Goal: Task Accomplishment & Management: Manage account settings

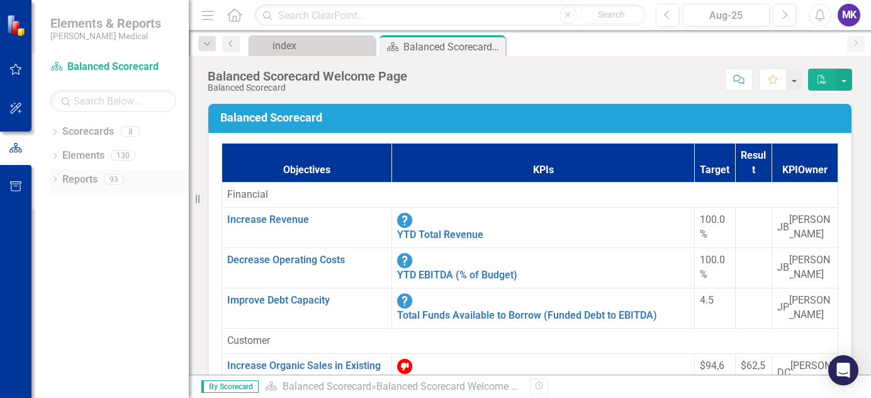
click at [85, 176] on link "Reports" at bounding box center [79, 179] width 35 height 14
click at [56, 179] on icon at bounding box center [54, 179] width 3 height 6
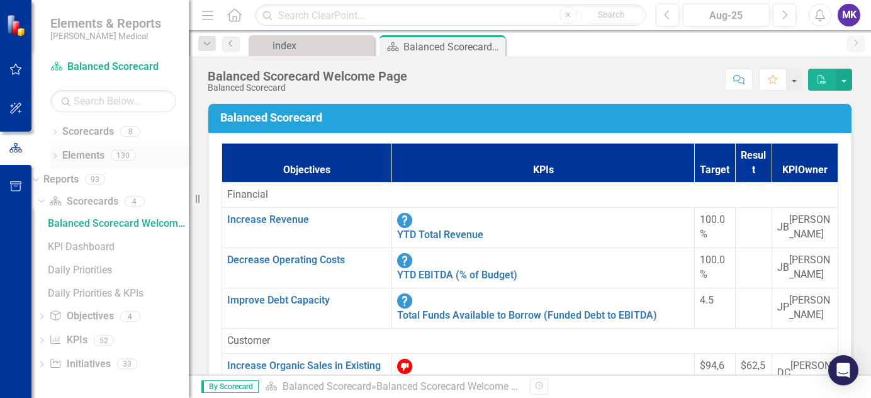
click at [55, 160] on div "Dropdown" at bounding box center [54, 157] width 9 height 11
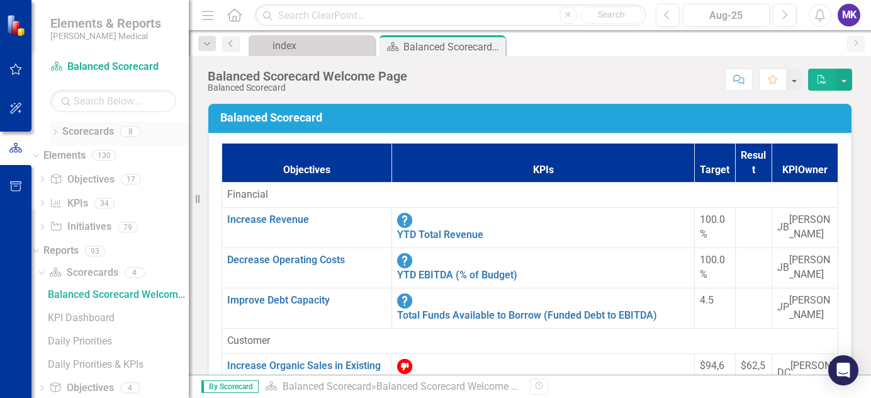
click at [56, 130] on icon "Dropdown" at bounding box center [54, 133] width 9 height 7
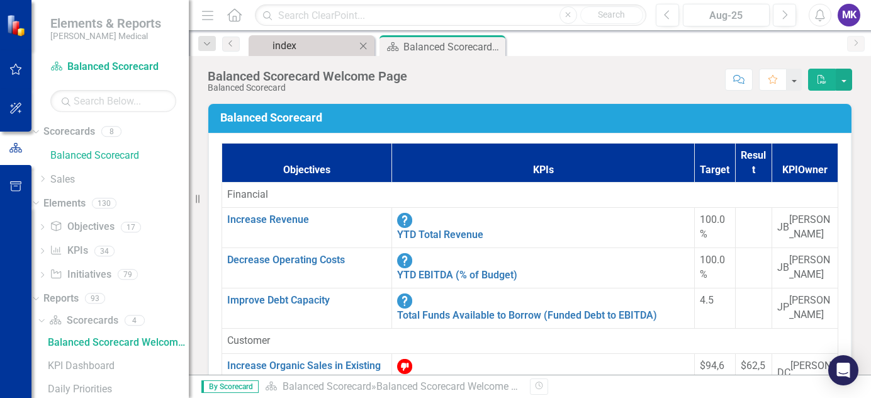
click at [302, 43] on div "index" at bounding box center [314, 46] width 83 height 16
click at [321, 40] on div "index" at bounding box center [314, 46] width 83 height 16
click at [47, 176] on icon "Dropdown" at bounding box center [42, 179] width 9 height 8
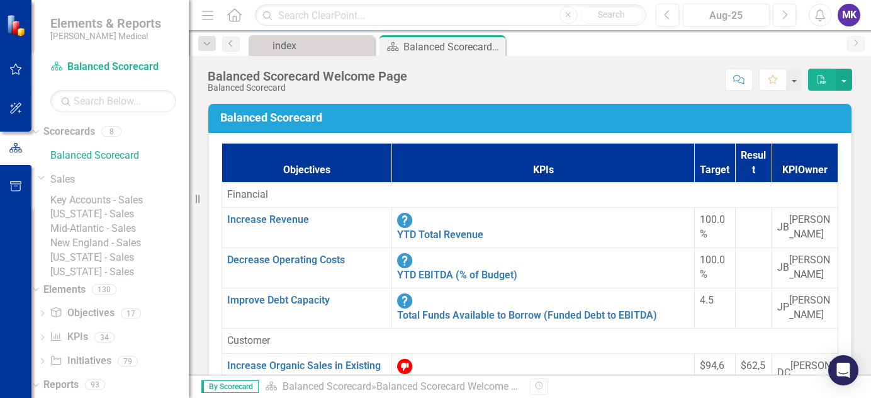
click at [108, 265] on link "[US_STATE] - Sales" at bounding box center [119, 257] width 138 height 14
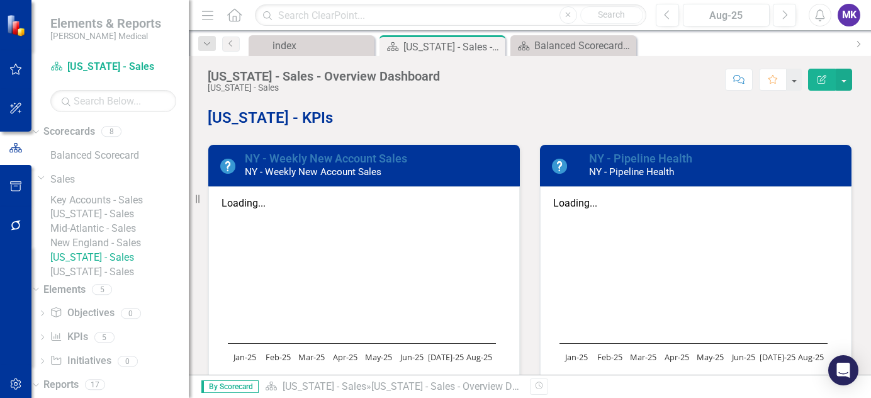
click at [111, 206] on link "Key Accounts - Sales" at bounding box center [119, 200] width 138 height 14
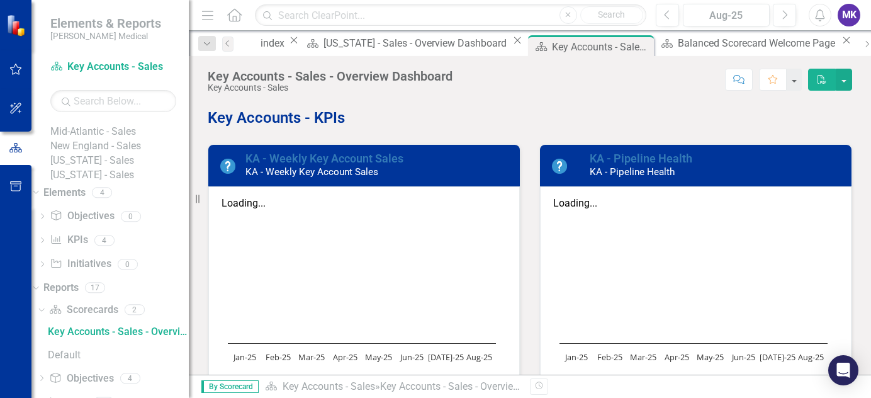
scroll to position [43, 0]
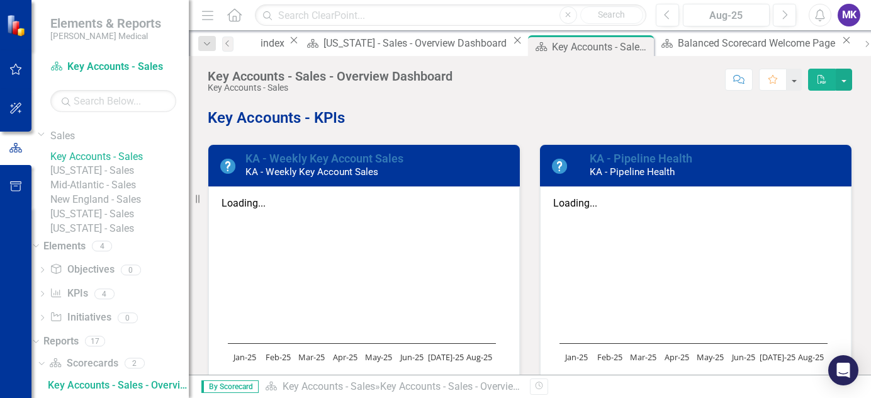
click at [103, 178] on link "[US_STATE] - Sales" at bounding box center [119, 171] width 138 height 14
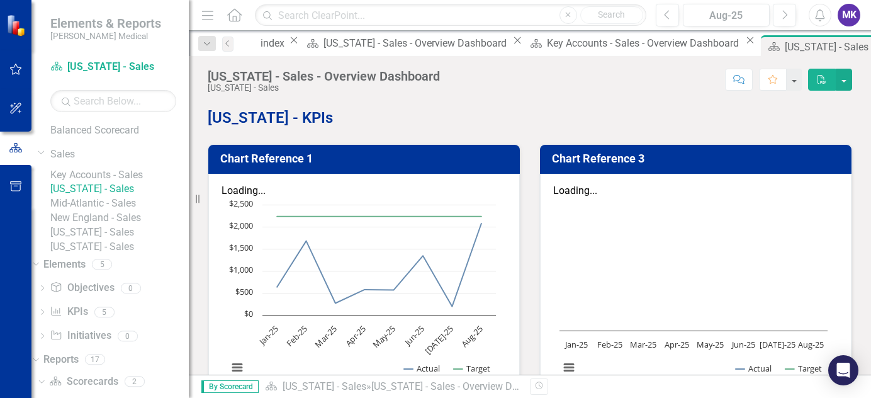
scroll to position [97, 0]
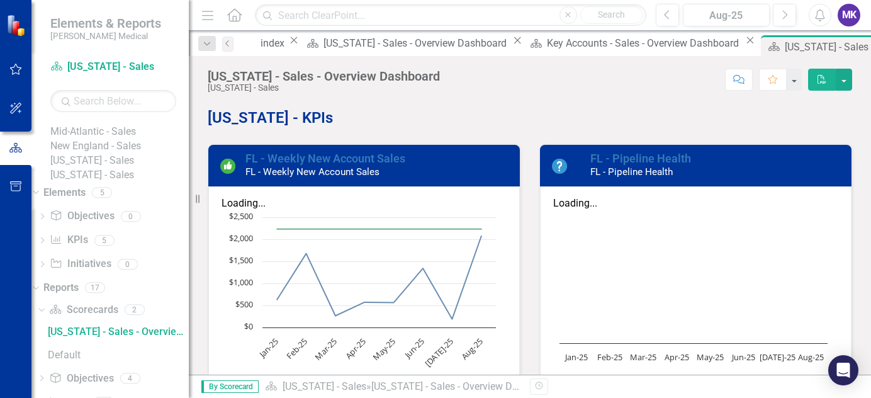
click at [108, 168] on link "[US_STATE] - Sales" at bounding box center [119, 161] width 138 height 14
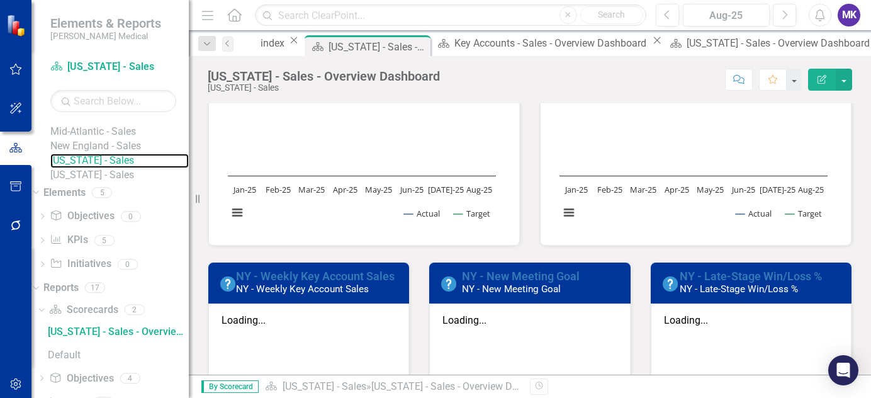
scroll to position [116, 0]
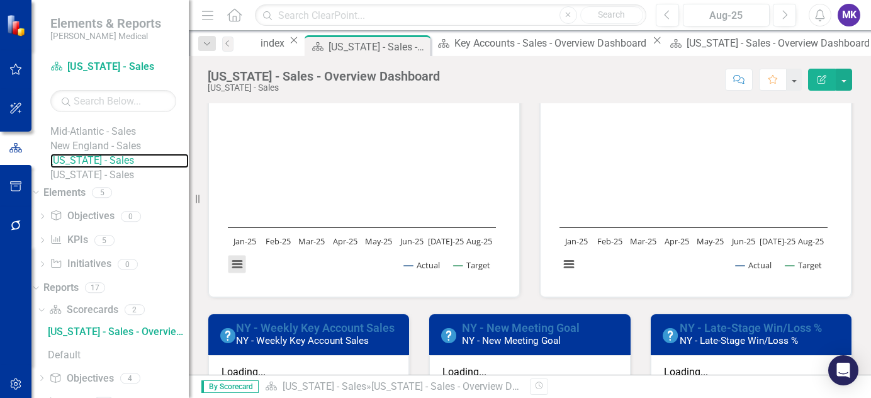
click at [236, 263] on button "View chart menu, Chart" at bounding box center [237, 265] width 18 height 18
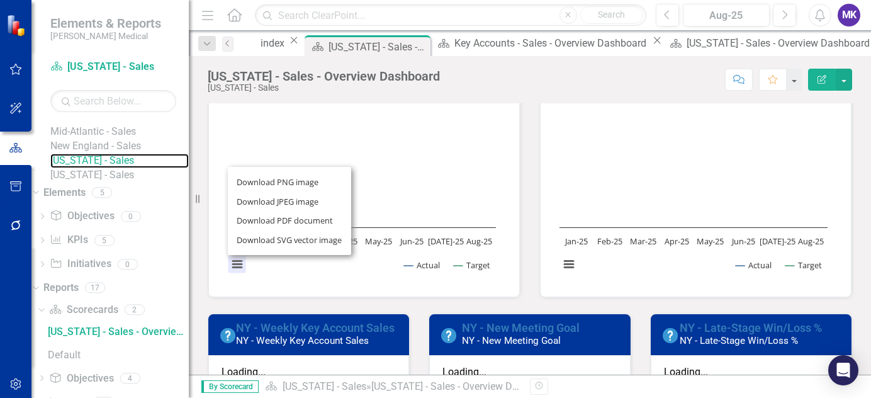
click at [236, 263] on div "Download PNG image Download JPEG image Download PDF document Download SVG vecto…" at bounding box center [289, 210] width 159 height 123
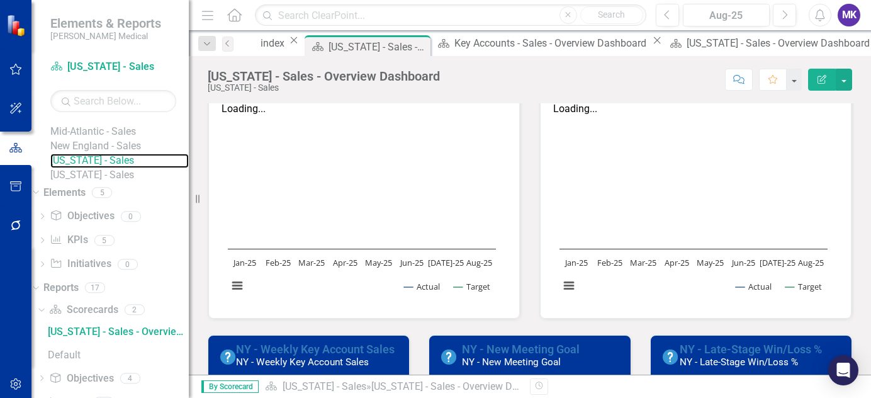
scroll to position [44, 0]
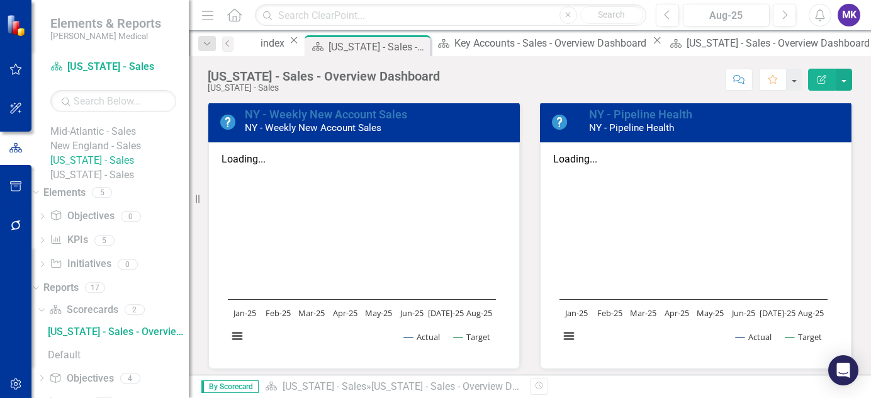
click at [816, 81] on icon "Edit Report" at bounding box center [821, 79] width 11 height 9
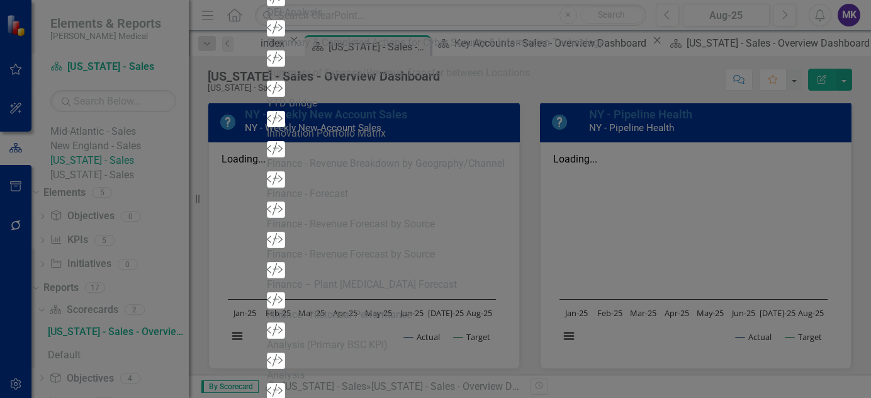
scroll to position [0, 0]
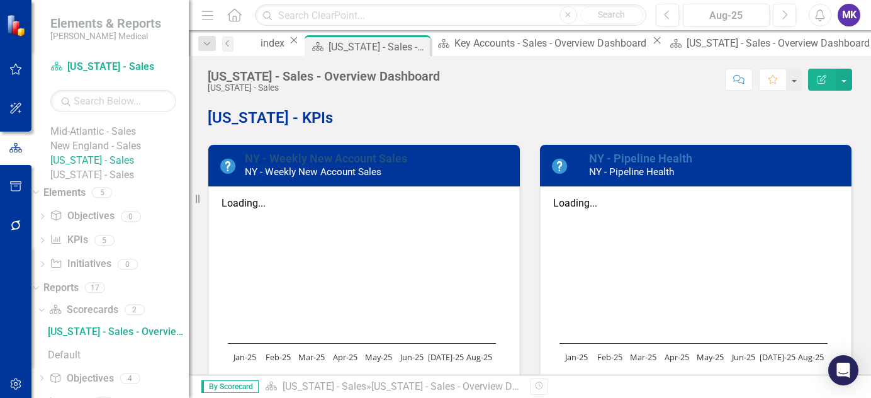
click at [273, 165] on link "NY - Weekly New Account Sales" at bounding box center [326, 158] width 162 height 13
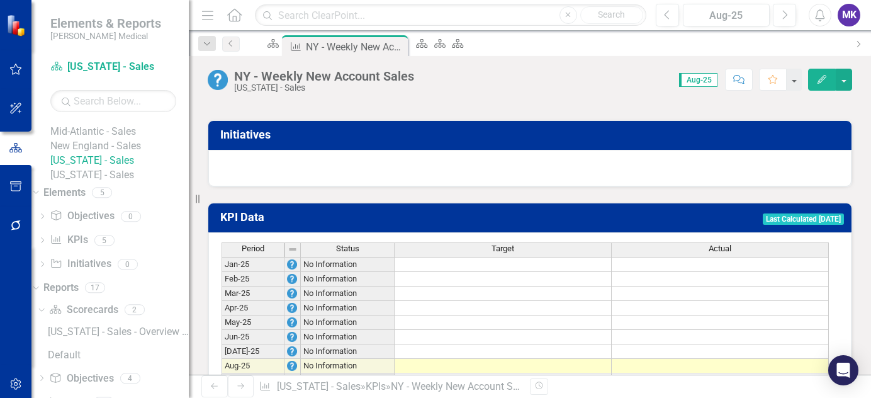
scroll to position [886, 0]
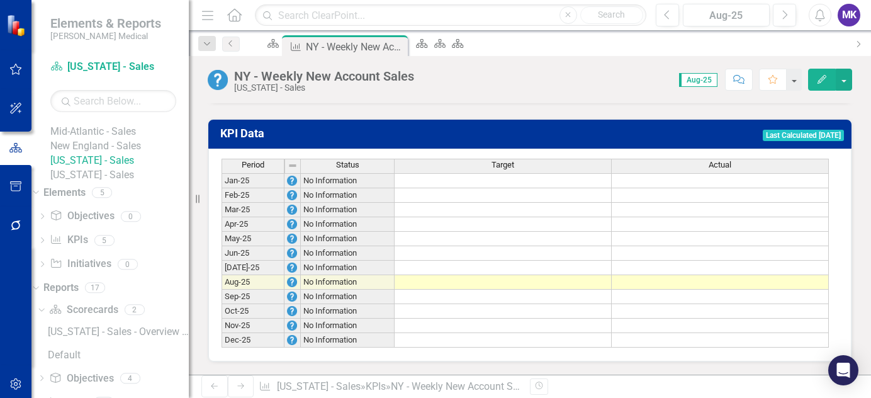
click at [415, 174] on td at bounding box center [503, 180] width 217 height 15
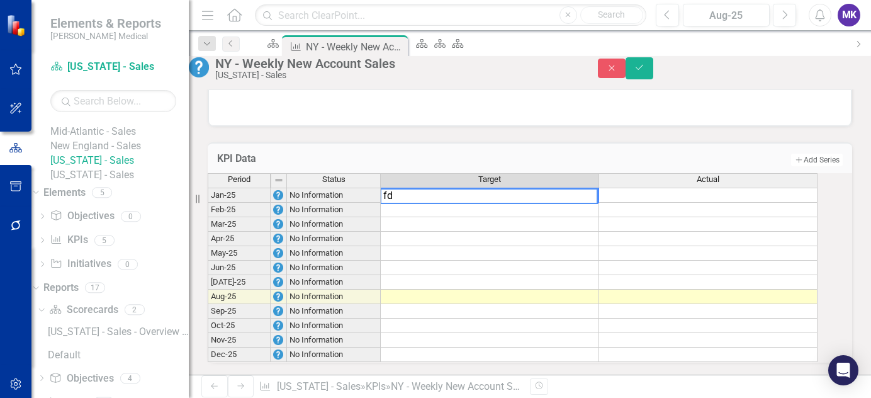
type textarea "f"
